Goal: Obtain resource: Download file/media

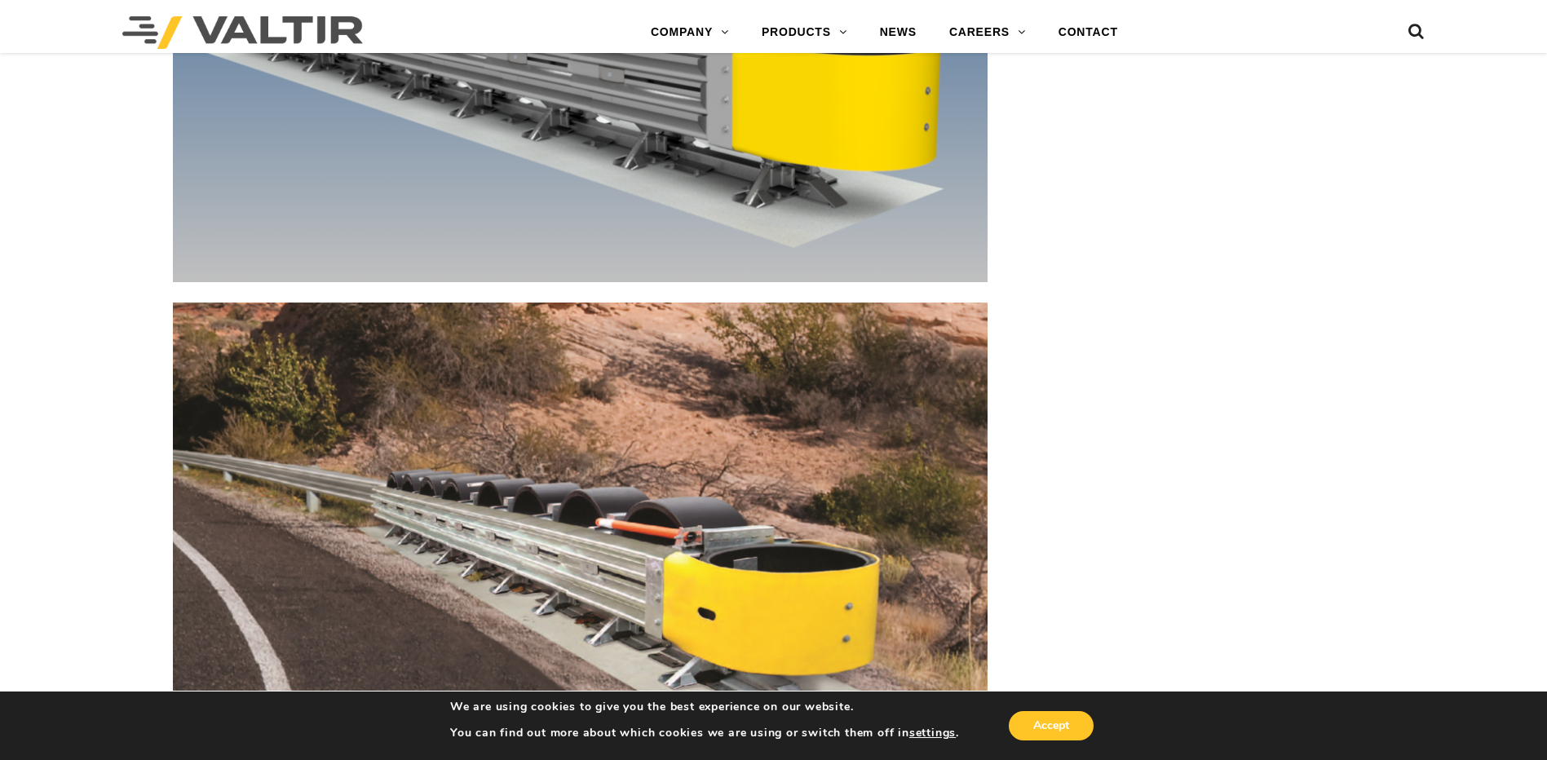
scroll to position [8561, 0]
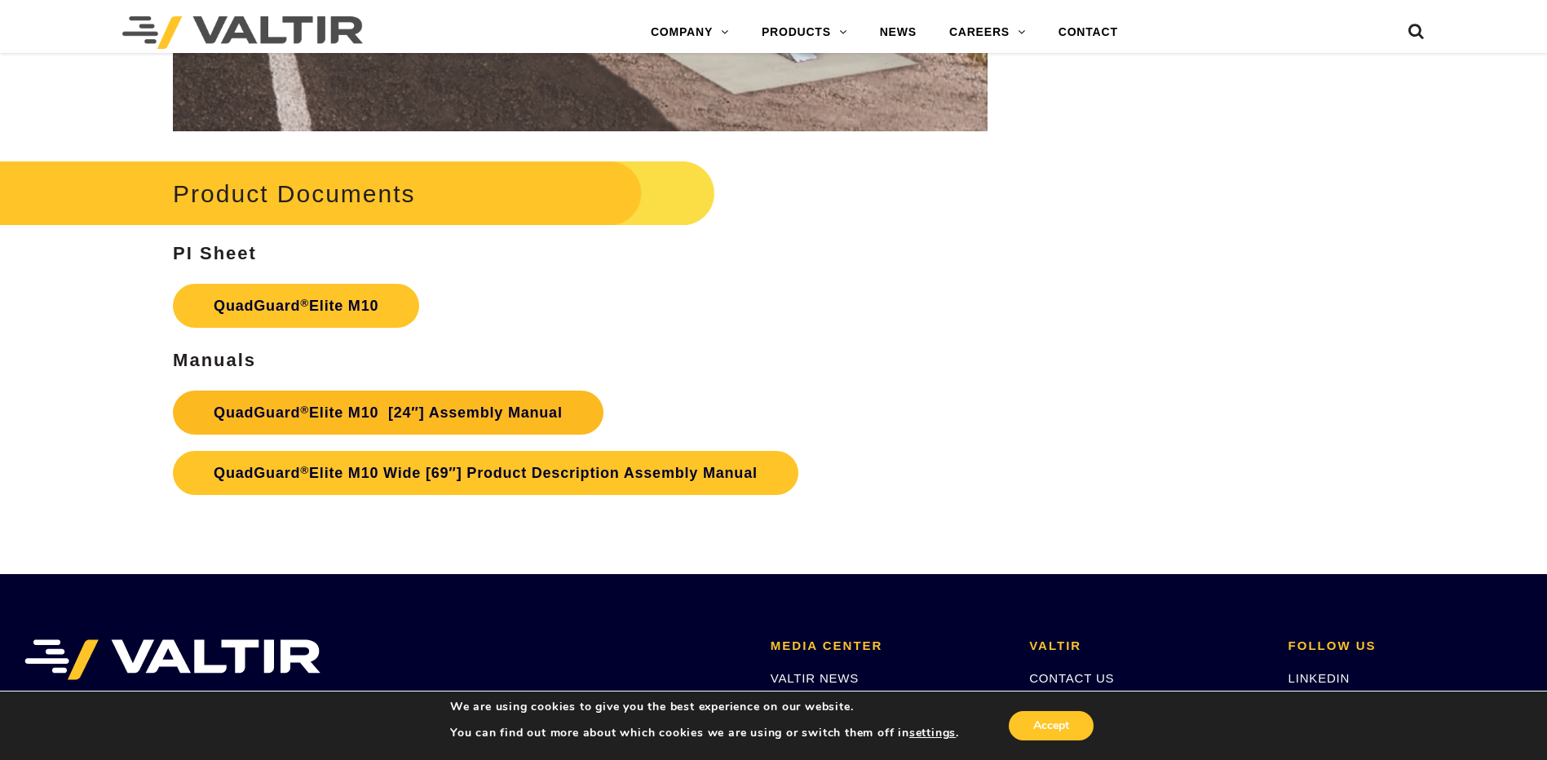
click at [298, 412] on link "QuadGuard ® Elite M10 [24″] Assembly Manual" at bounding box center [388, 413] width 430 height 44
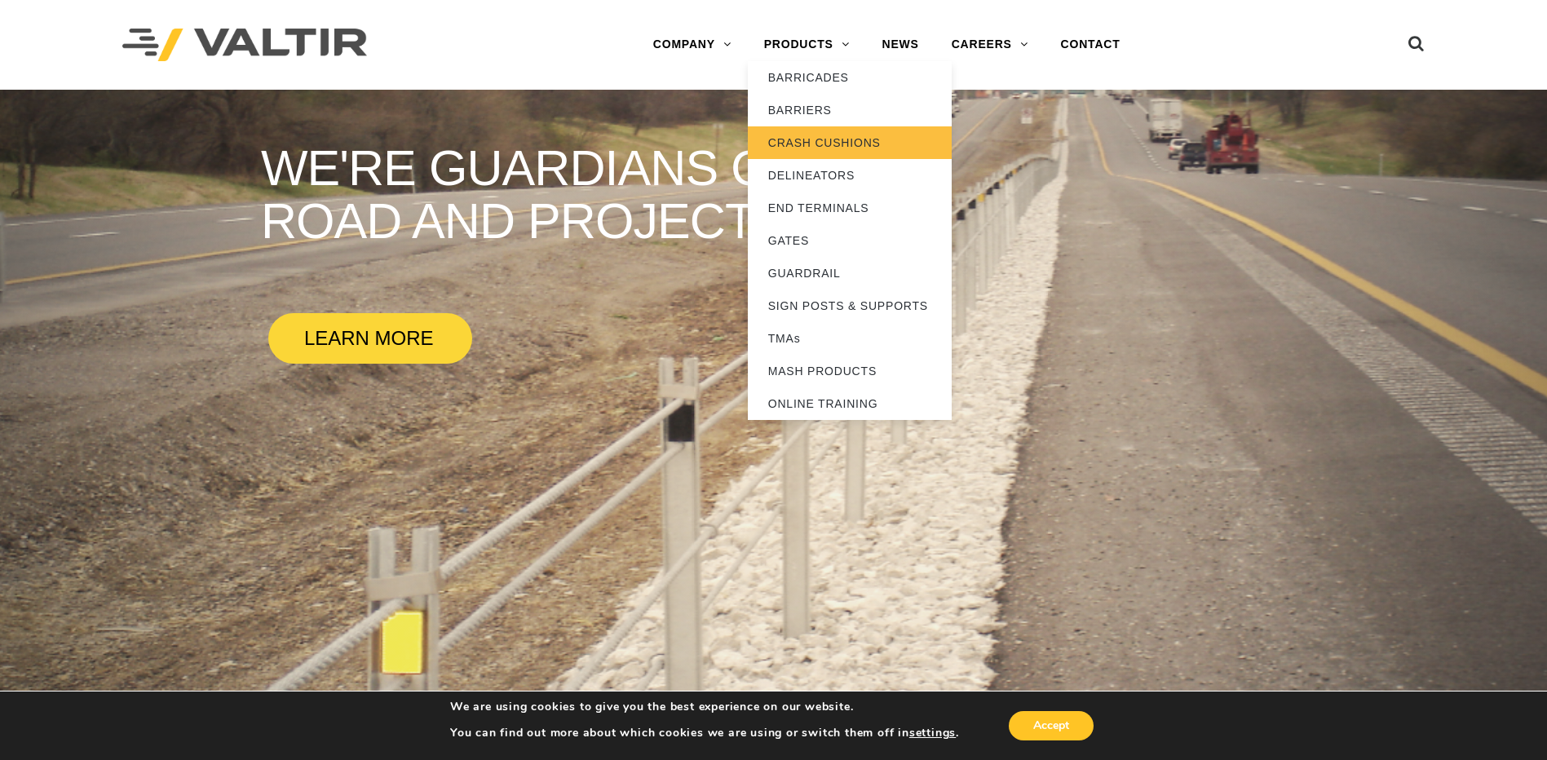
click at [813, 134] on link "CRASH CUSHIONS" at bounding box center [850, 142] width 204 height 33
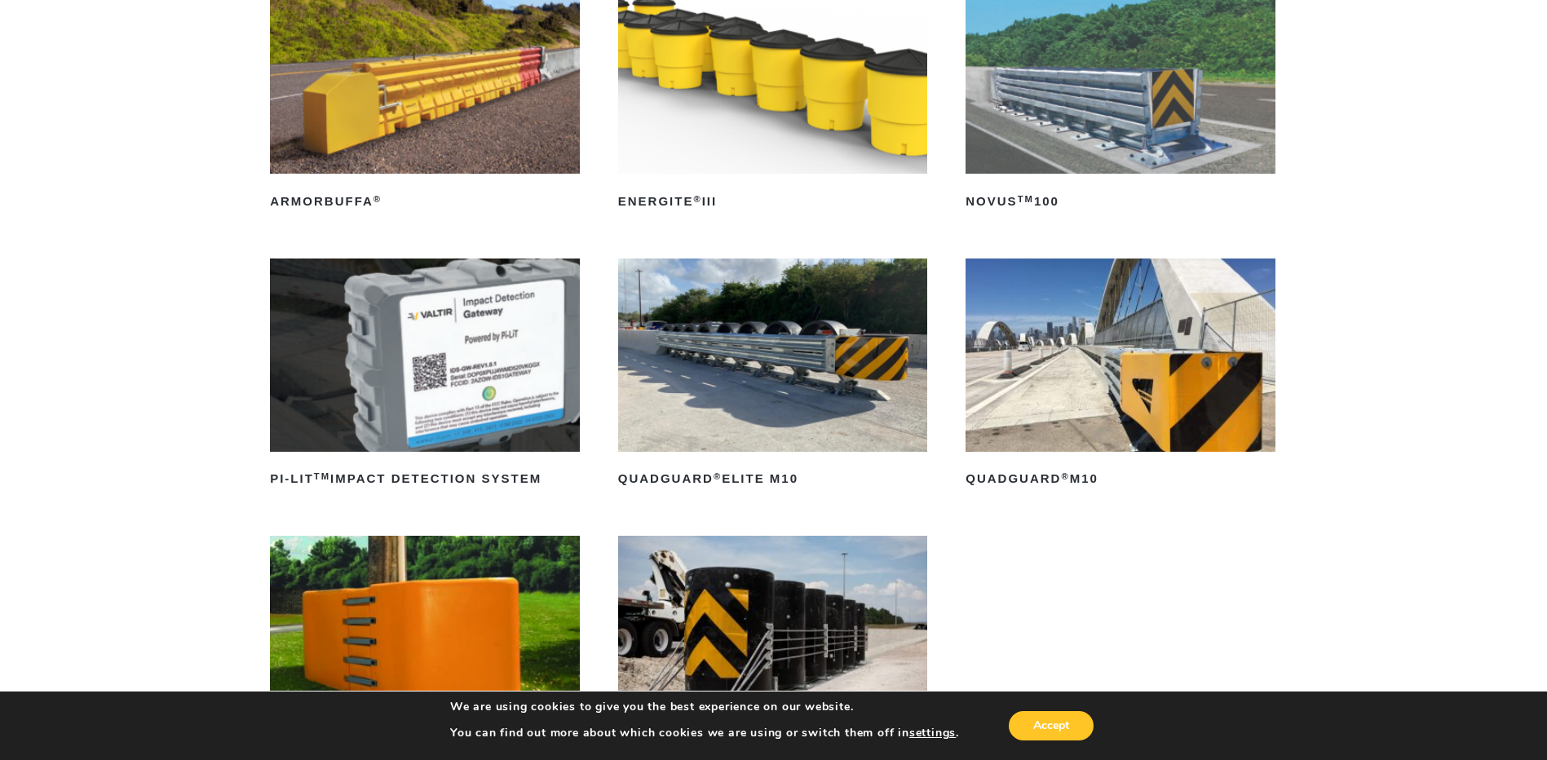
scroll to position [326, 0]
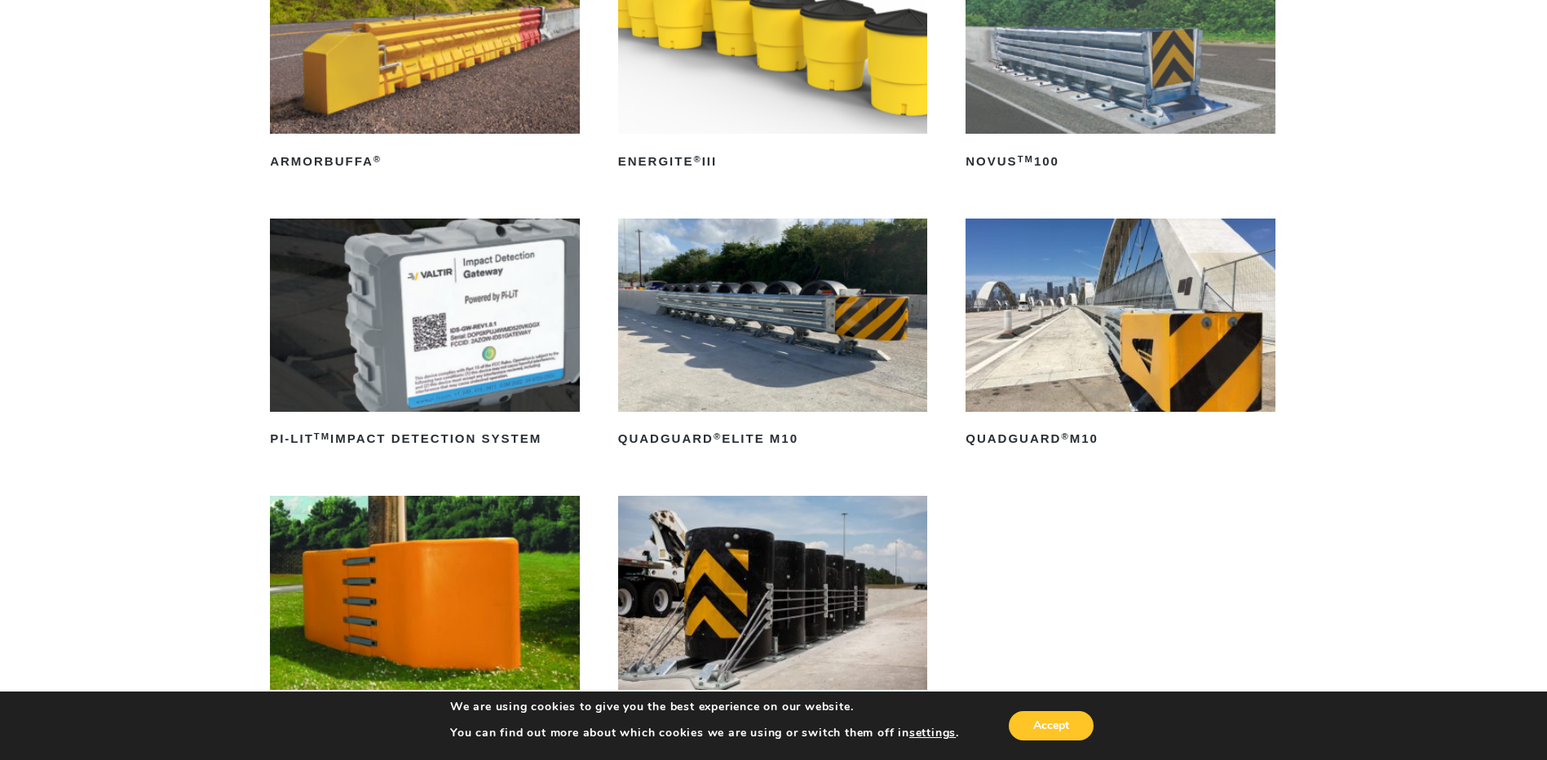
click at [680, 313] on img at bounding box center [773, 315] width 310 height 193
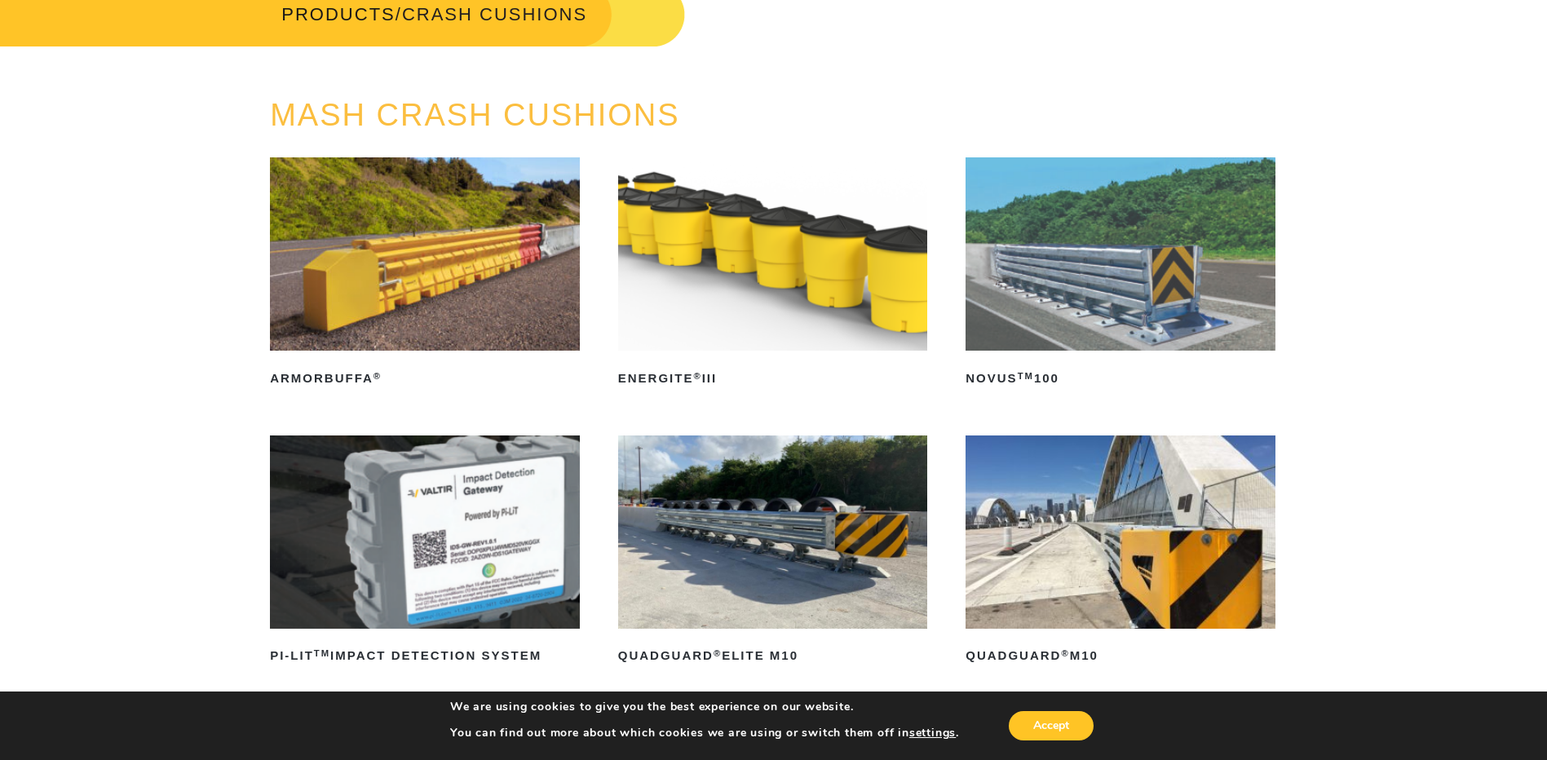
scroll to position [0, 0]
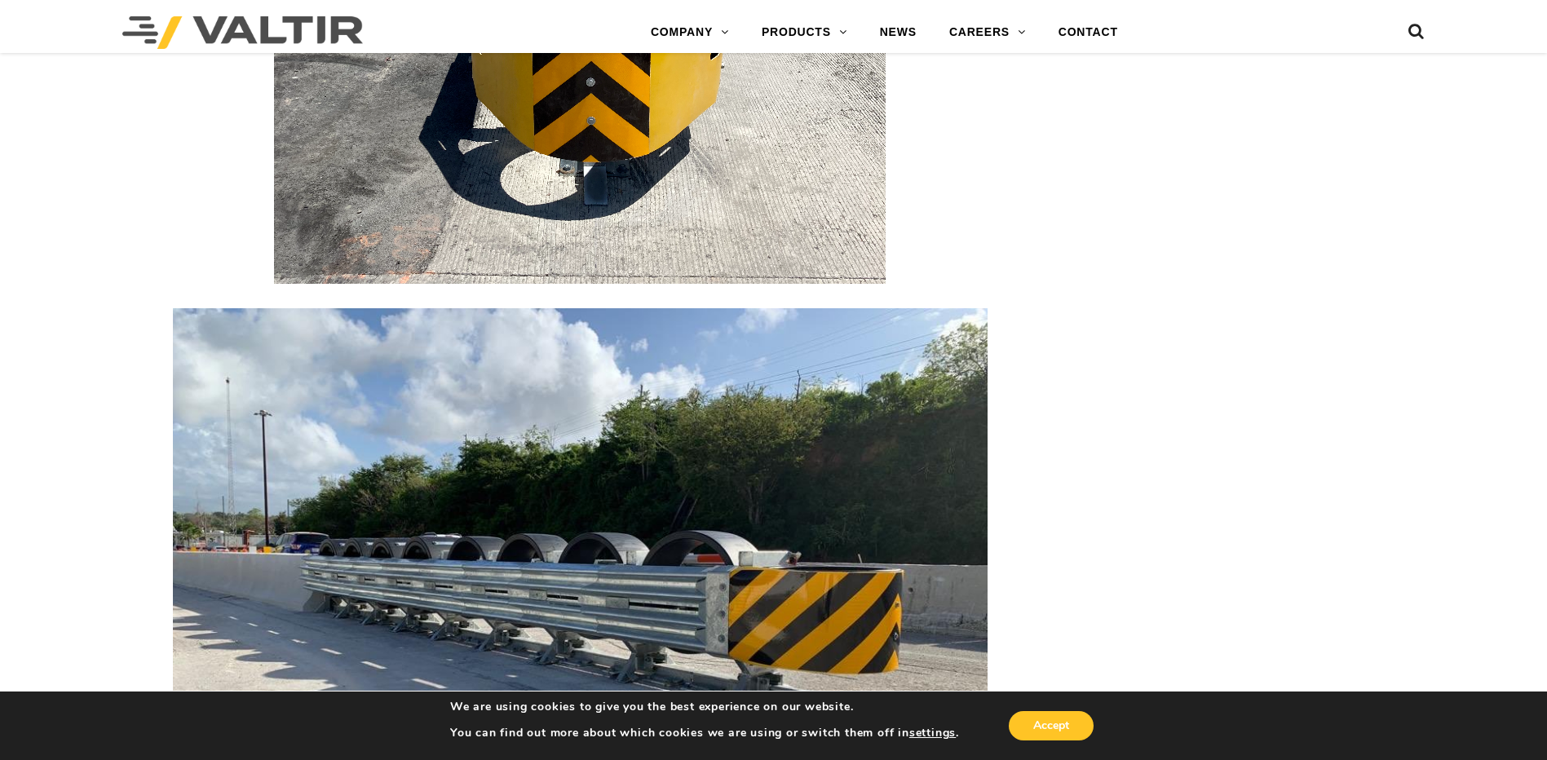
scroll to position [3669, 0]
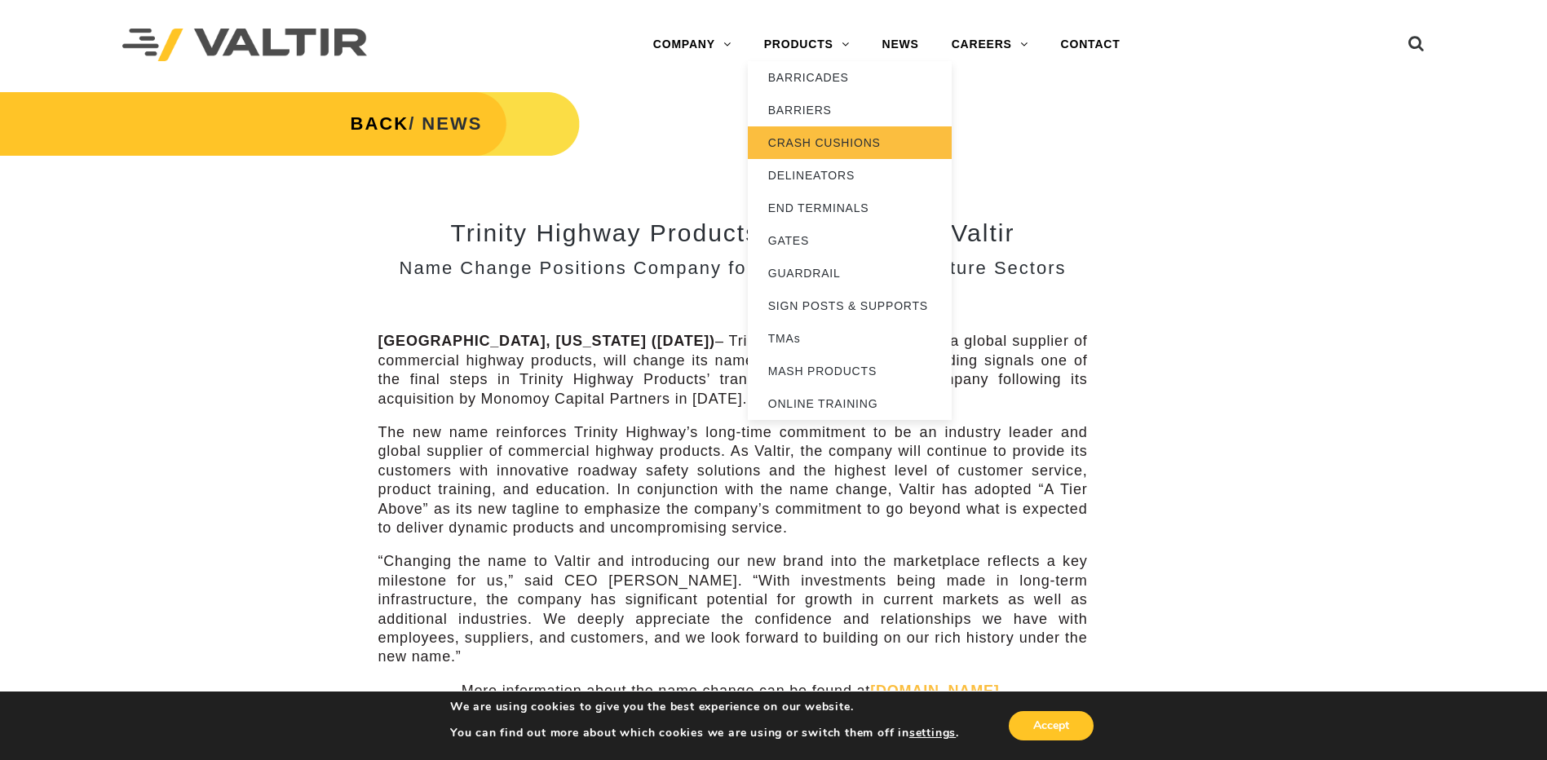
click at [816, 137] on link "CRASH CUSHIONS" at bounding box center [850, 142] width 204 height 33
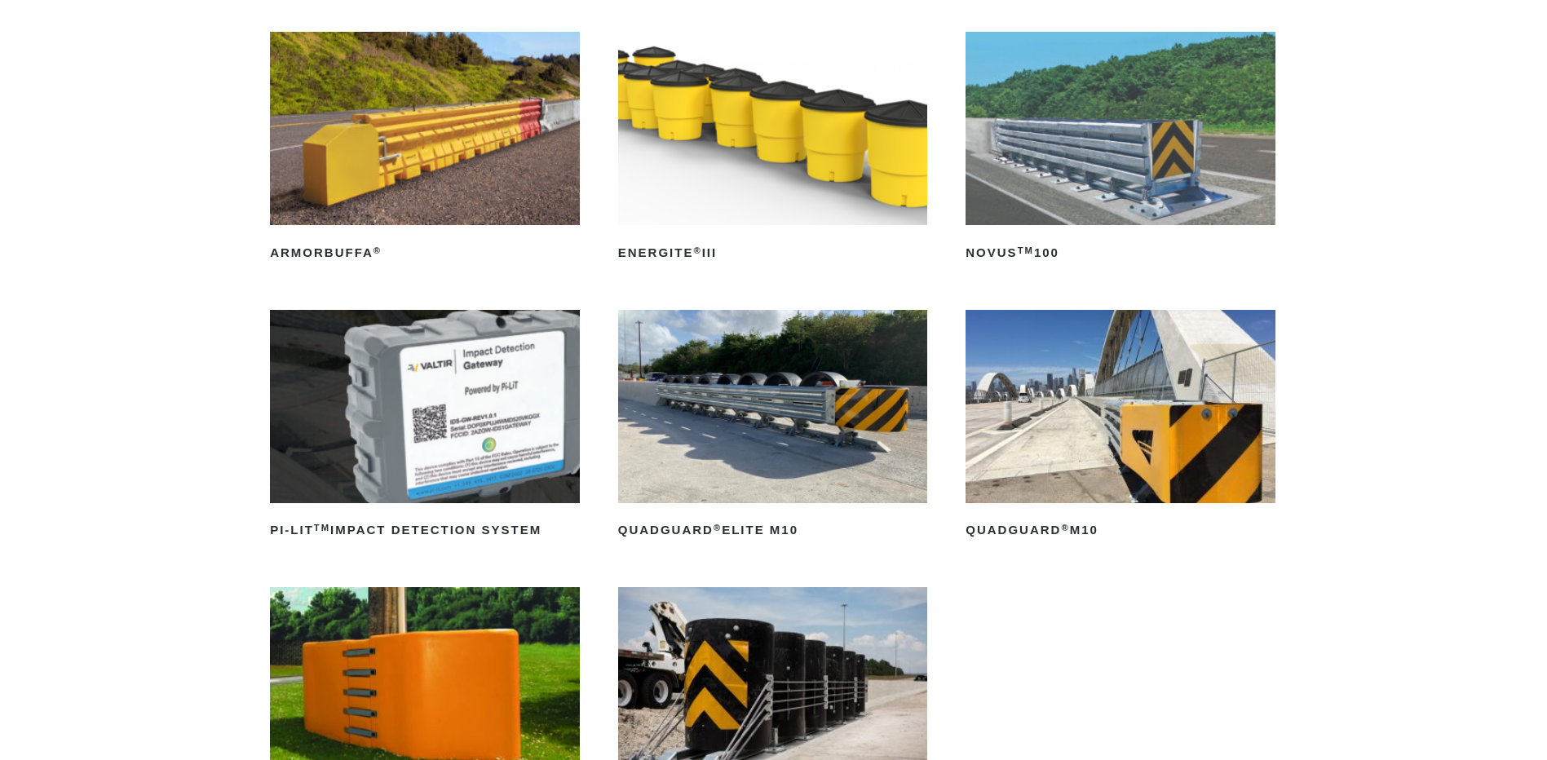
scroll to position [245, 0]
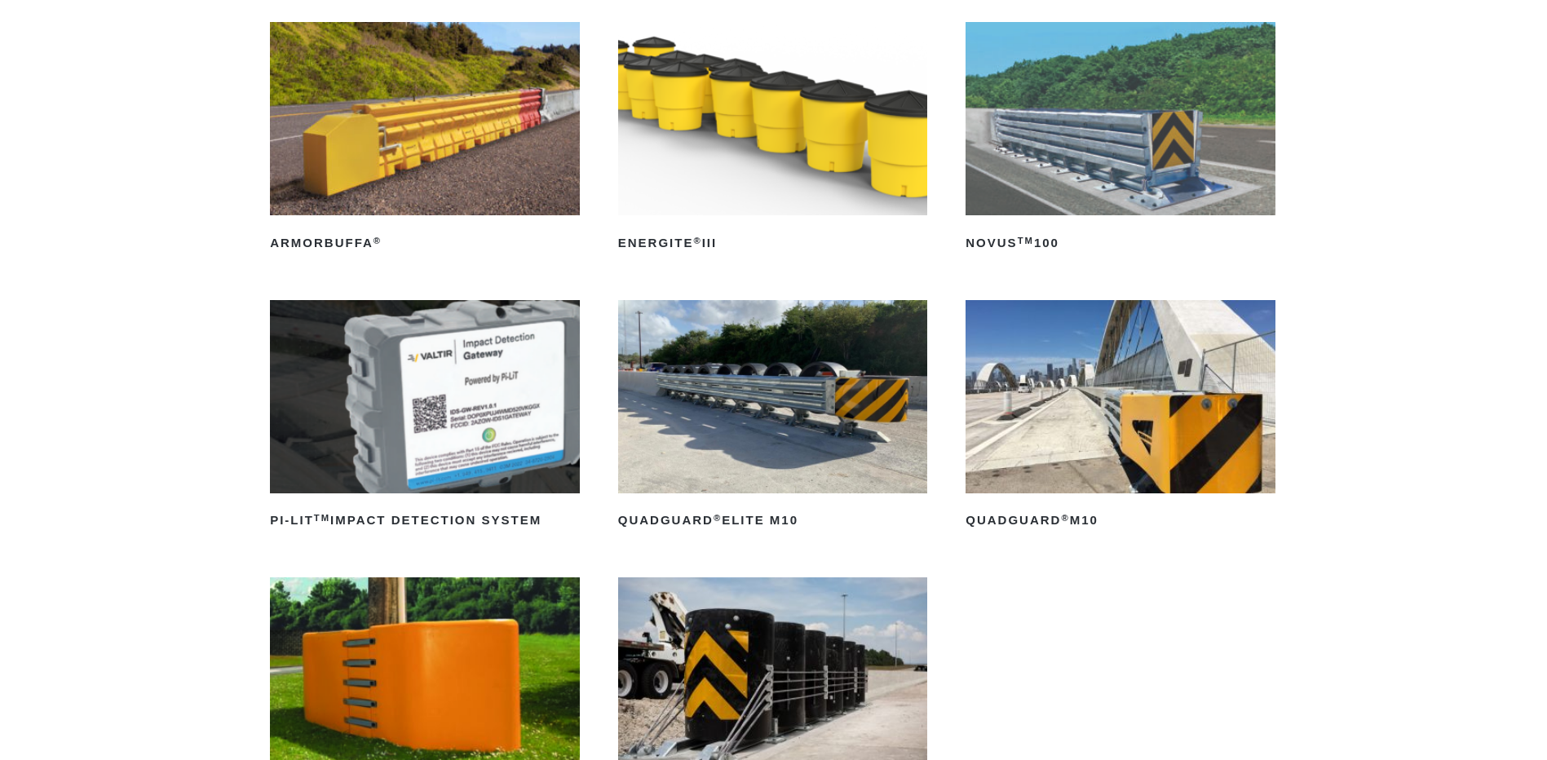
click at [691, 395] on img at bounding box center [773, 396] width 310 height 193
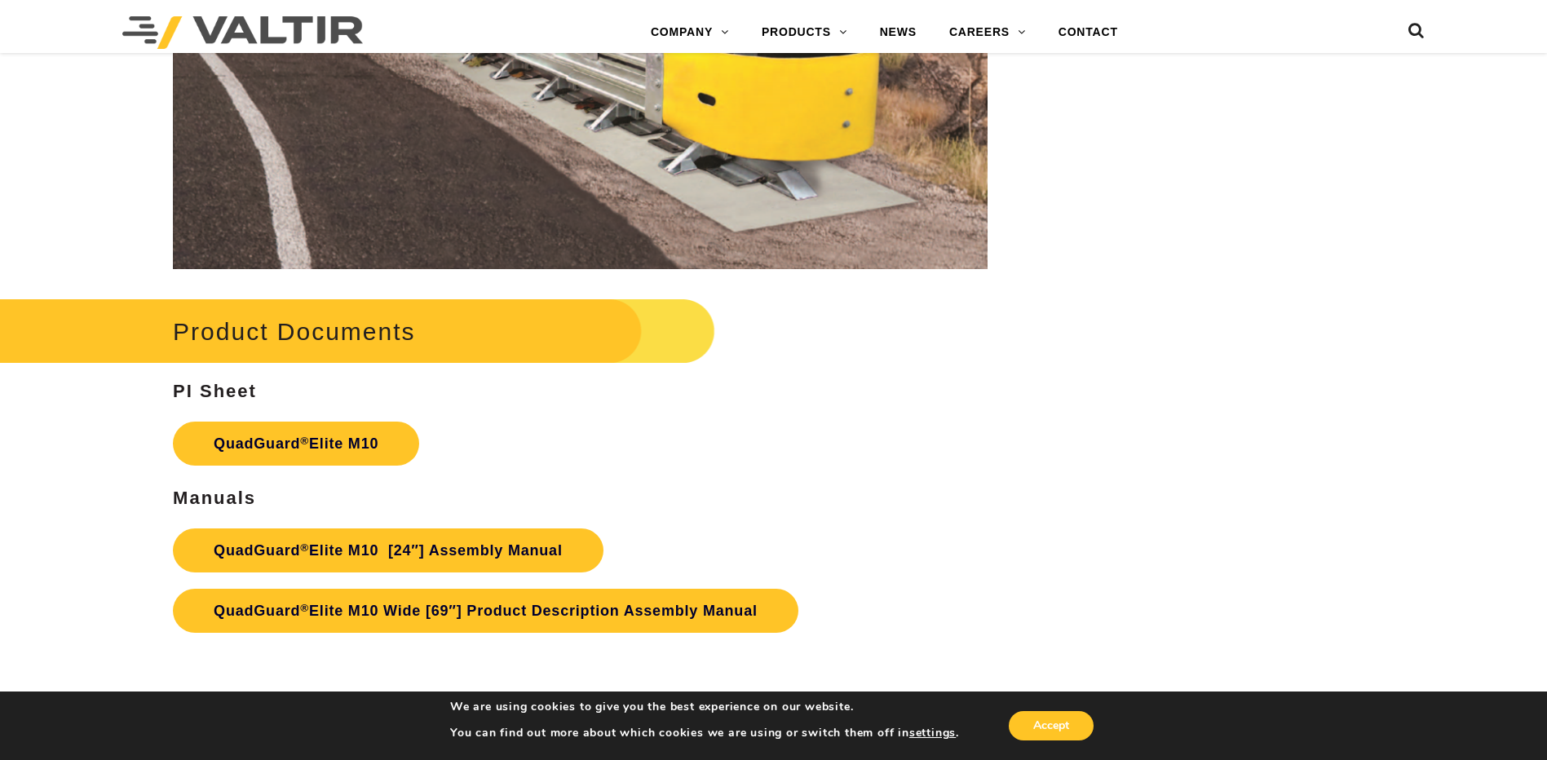
scroll to position [8724, 0]
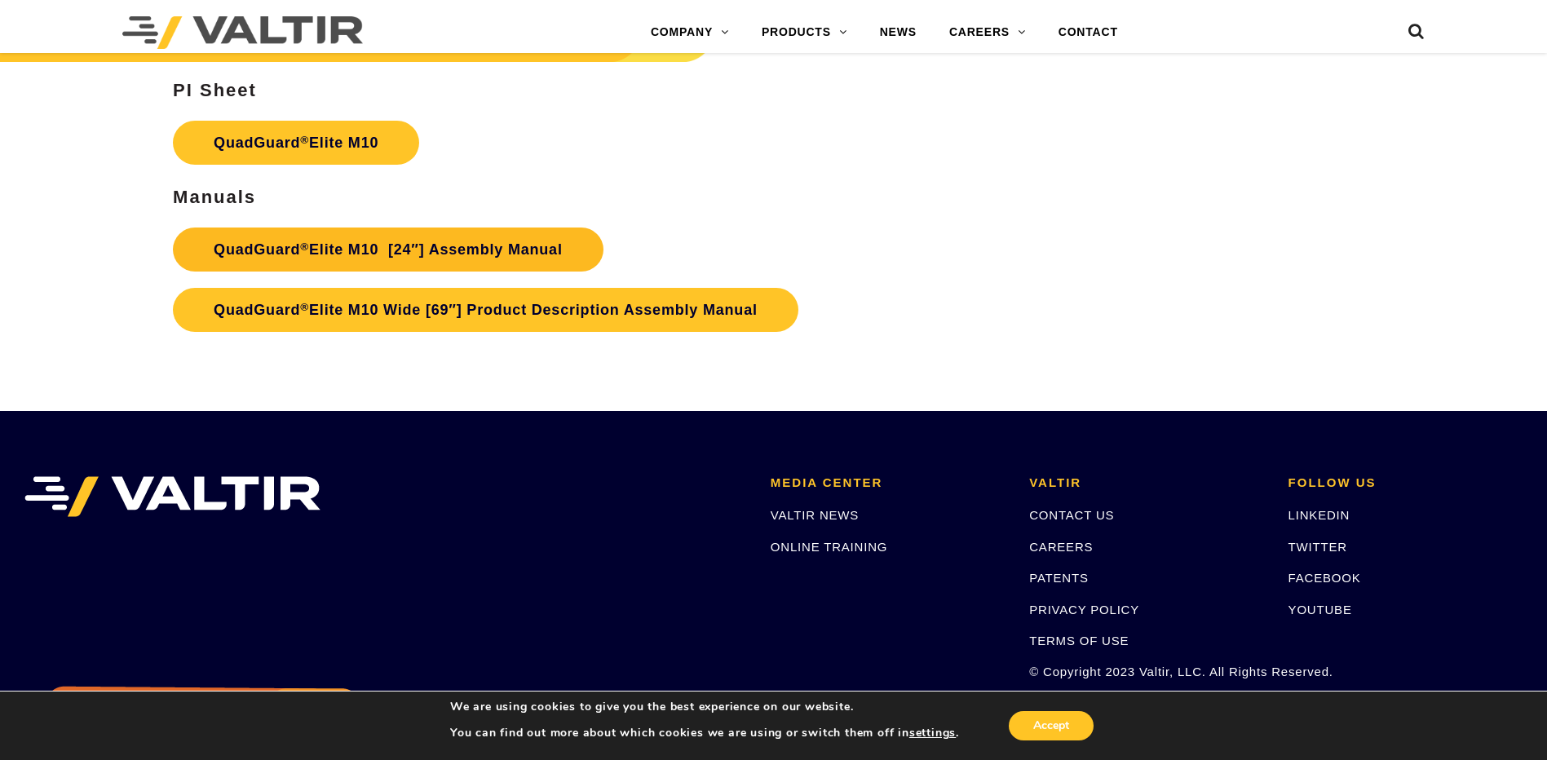
click at [466, 245] on link "QuadGuard ® Elite M10 [24″] Assembly Manual" at bounding box center [388, 249] width 430 height 44
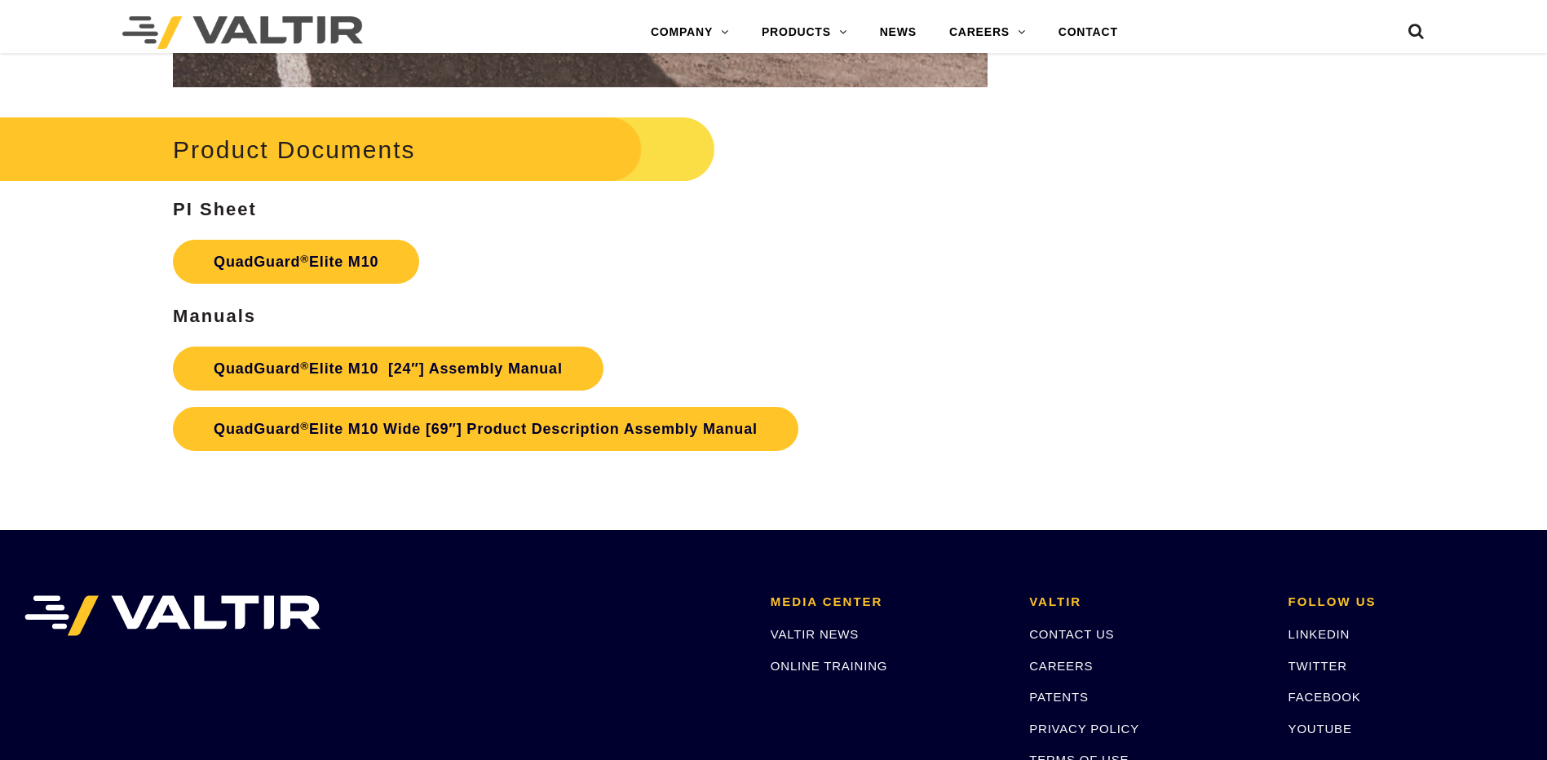
scroll to position [8561, 0]
